Goal: Register for event/course

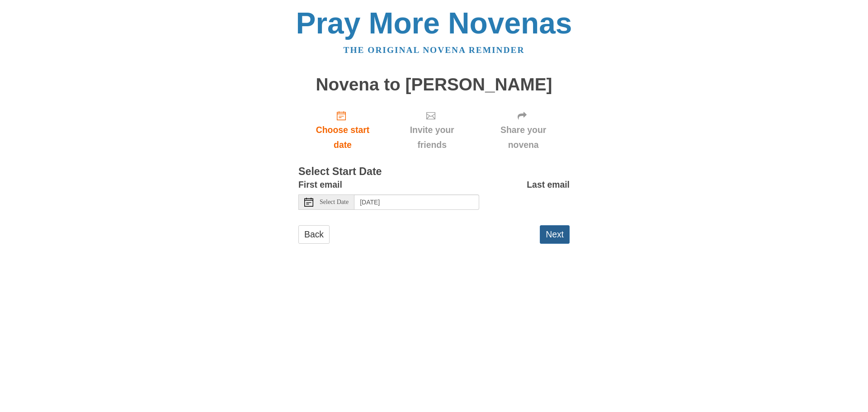
click at [552, 237] on button "Next" at bounding box center [555, 234] width 30 height 19
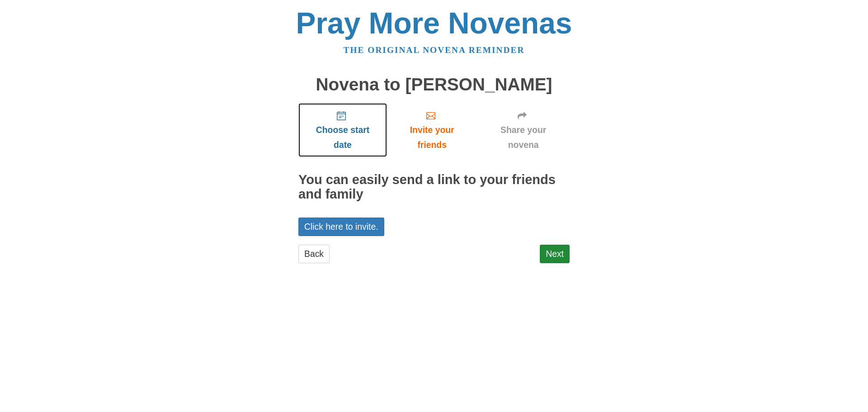
click at [343, 123] on span "Choose start date" at bounding box center [342, 138] width 71 height 30
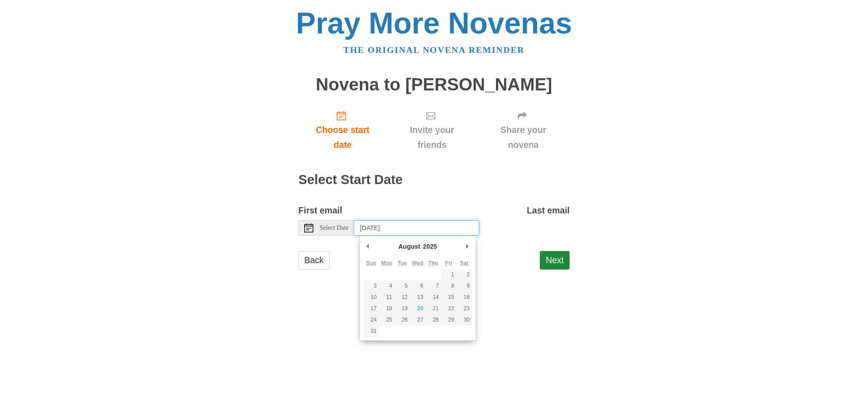
click at [446, 231] on input "Thursday, August 21st, 2025" at bounding box center [416, 227] width 125 height 15
type input "Wednesday, August 20th"
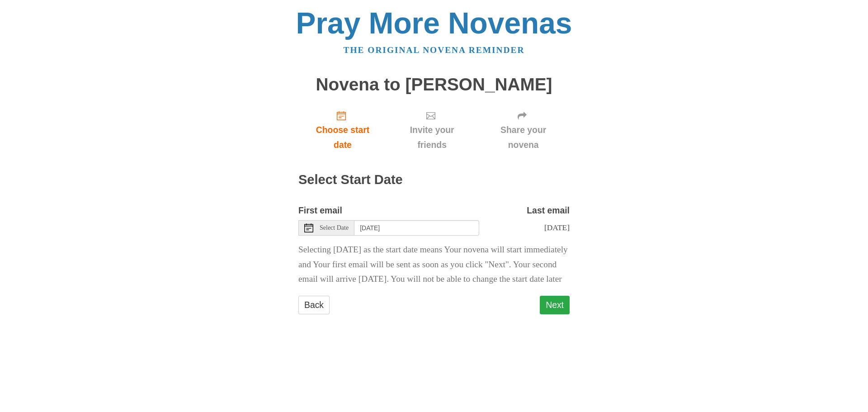
click at [553, 314] on button "Next" at bounding box center [555, 305] width 30 height 19
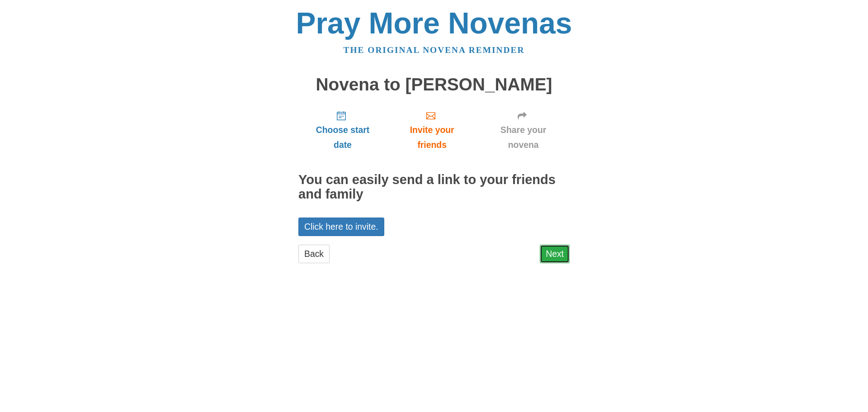
click at [555, 258] on link "Next" at bounding box center [555, 254] width 30 height 19
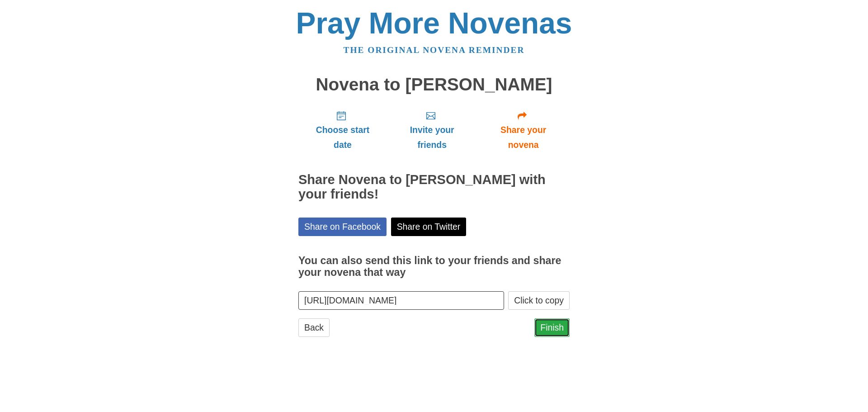
click at [552, 332] on link "Finish" at bounding box center [551, 327] width 35 height 19
